Goal: Connect with others: Connect with others

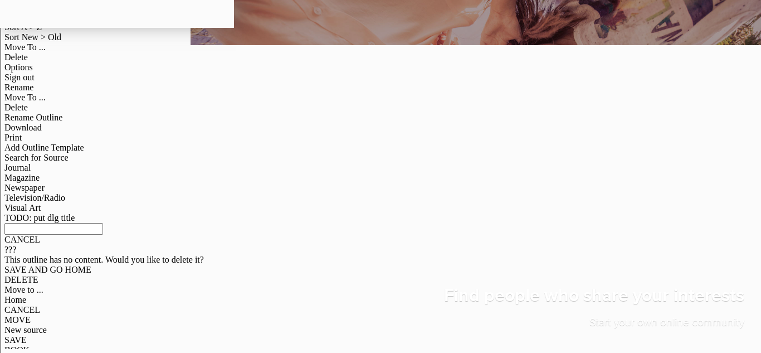
scroll to position [23, 0]
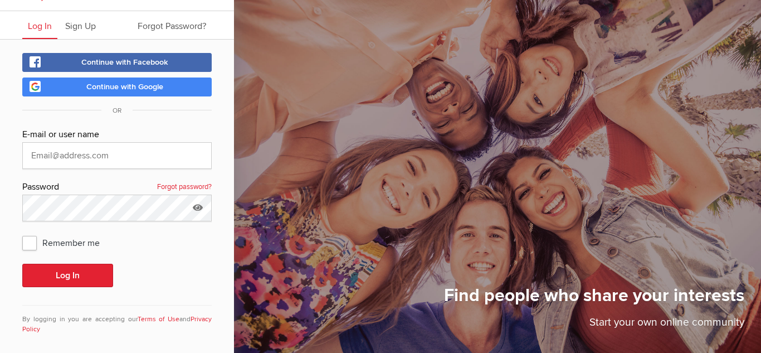
click at [135, 80] on link "Continue with Google" at bounding box center [116, 86] width 189 height 19
click at [164, 92] on link "Continue with Google" at bounding box center [116, 86] width 189 height 19
